Goal: Transaction & Acquisition: Book appointment/travel/reservation

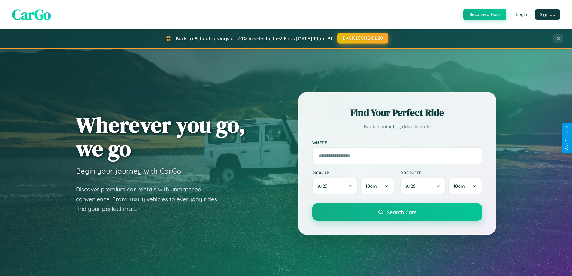
click at [362, 38] on button "BACK2SCHOOL20" at bounding box center [362, 38] width 51 height 11
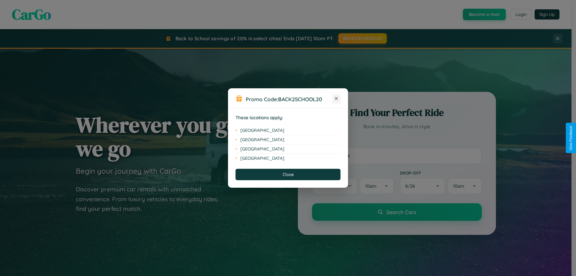
click at [336, 99] on icon at bounding box center [336, 98] width 3 height 3
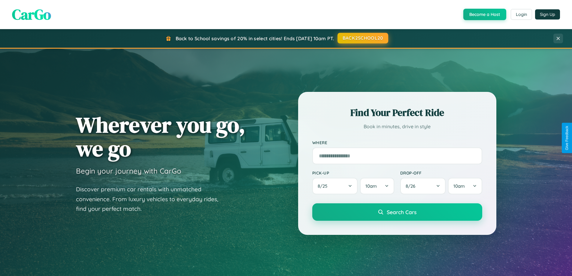
click at [362, 38] on button "BACK2SCHOOL20" at bounding box center [362, 38] width 51 height 11
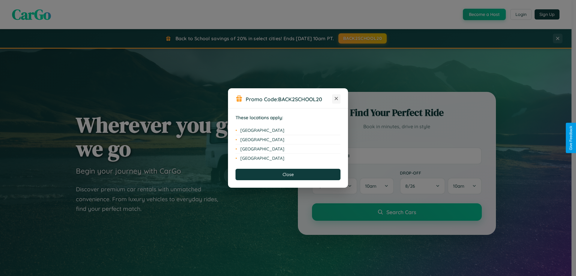
click at [336, 99] on icon at bounding box center [336, 98] width 3 height 3
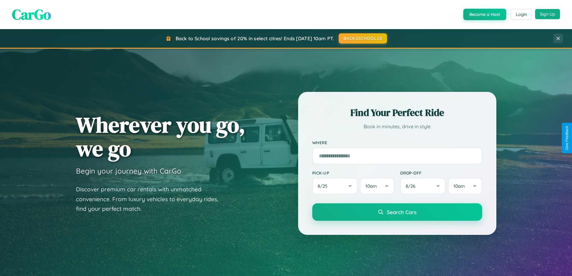
click at [547, 14] on button "Sign Up" at bounding box center [547, 14] width 25 height 10
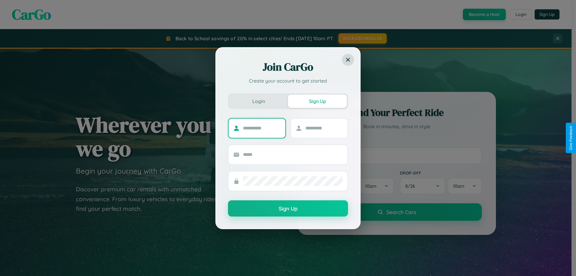
click at [262, 128] on input "text" at bounding box center [262, 128] width 38 height 10
type input "*****"
click at [324, 128] on input "text" at bounding box center [324, 128] width 38 height 10
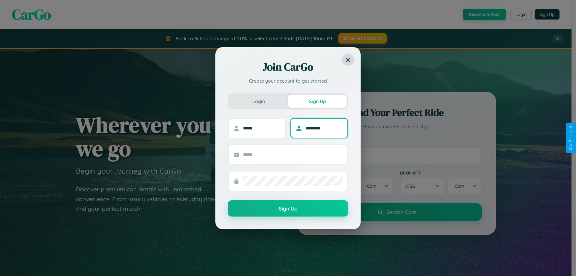
type input "********"
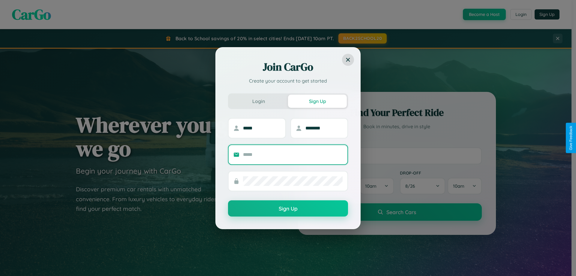
click at [293, 154] on input "text" at bounding box center [293, 155] width 100 height 10
type input "**********"
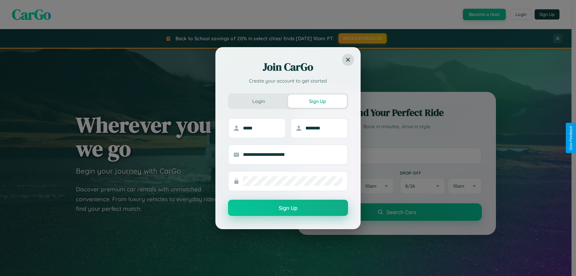
click at [288, 208] on button "Sign Up" at bounding box center [288, 208] width 120 height 16
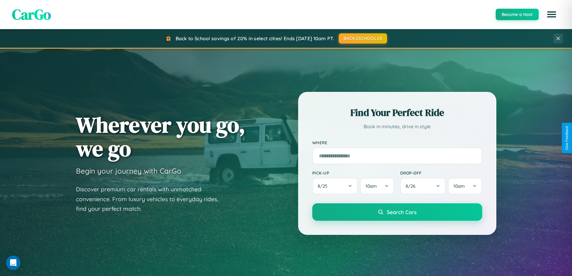
scroll to position [259, 0]
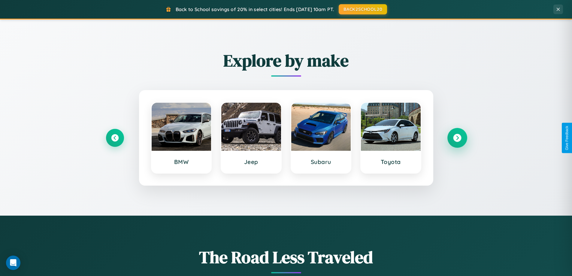
click at [457, 138] on icon at bounding box center [457, 138] width 8 height 8
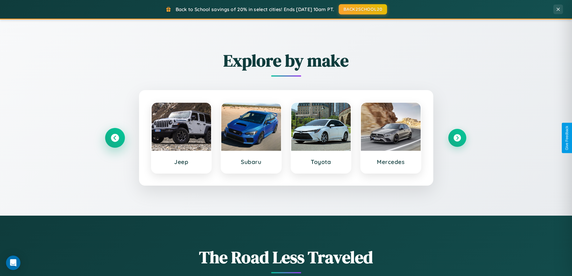
click at [115, 138] on icon at bounding box center [115, 138] width 8 height 8
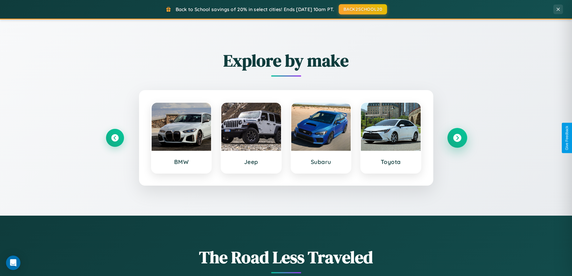
click at [457, 138] on icon at bounding box center [457, 138] width 8 height 8
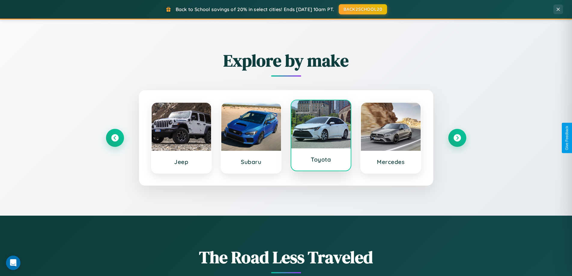
click at [320, 138] on div at bounding box center [321, 124] width 60 height 48
